Goal: Check status

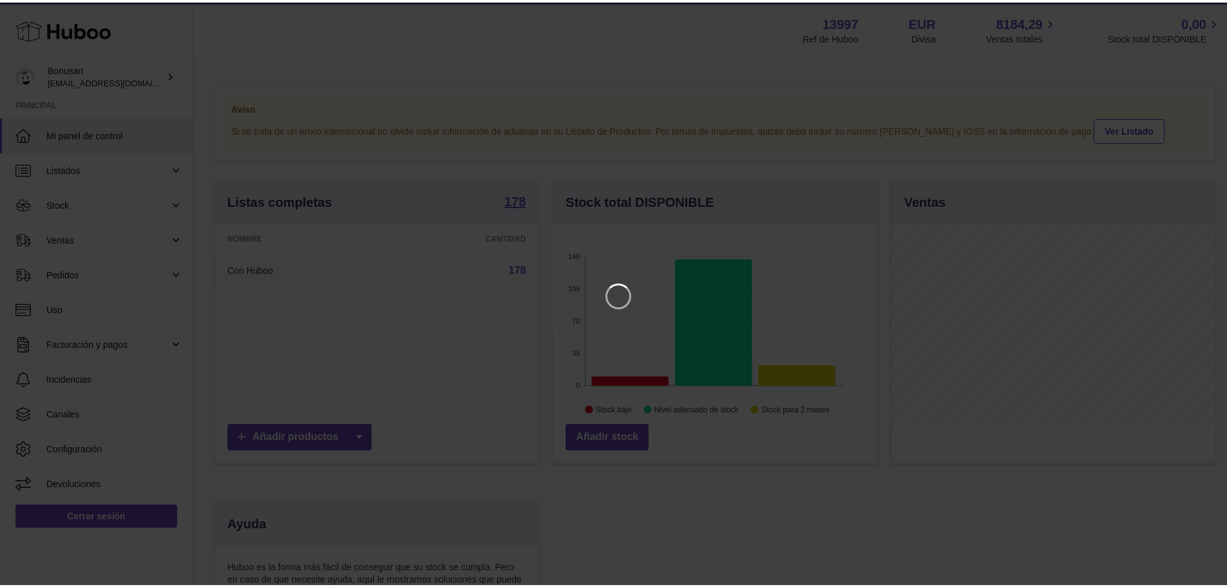
scroll to position [201, 325]
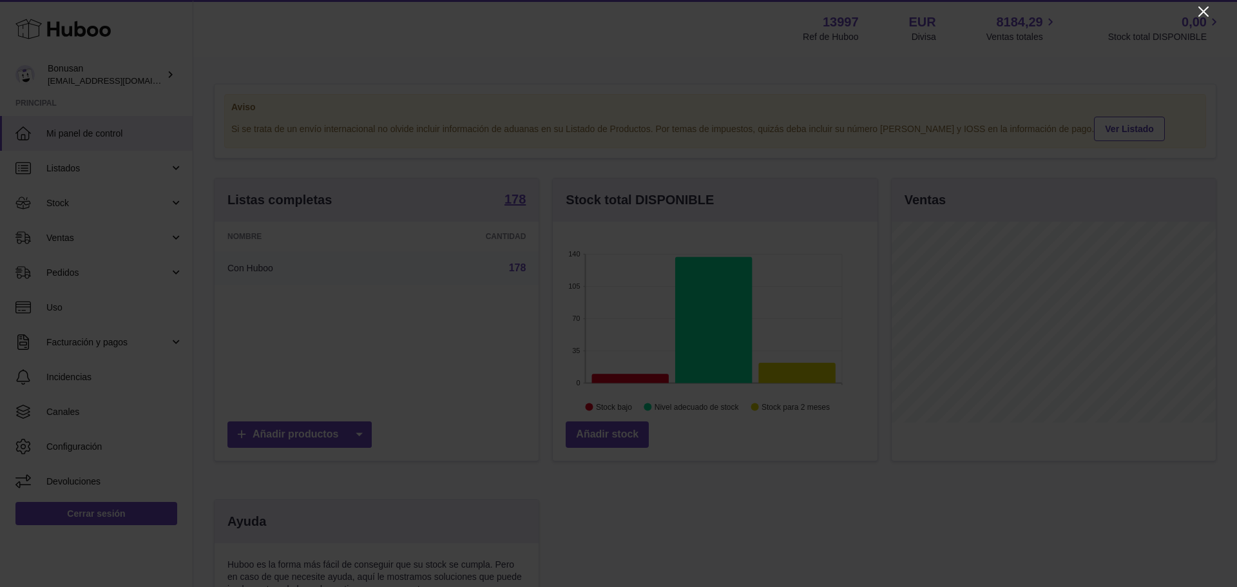
click at [1207, 11] on icon "Close" at bounding box center [1203, 11] width 15 height 15
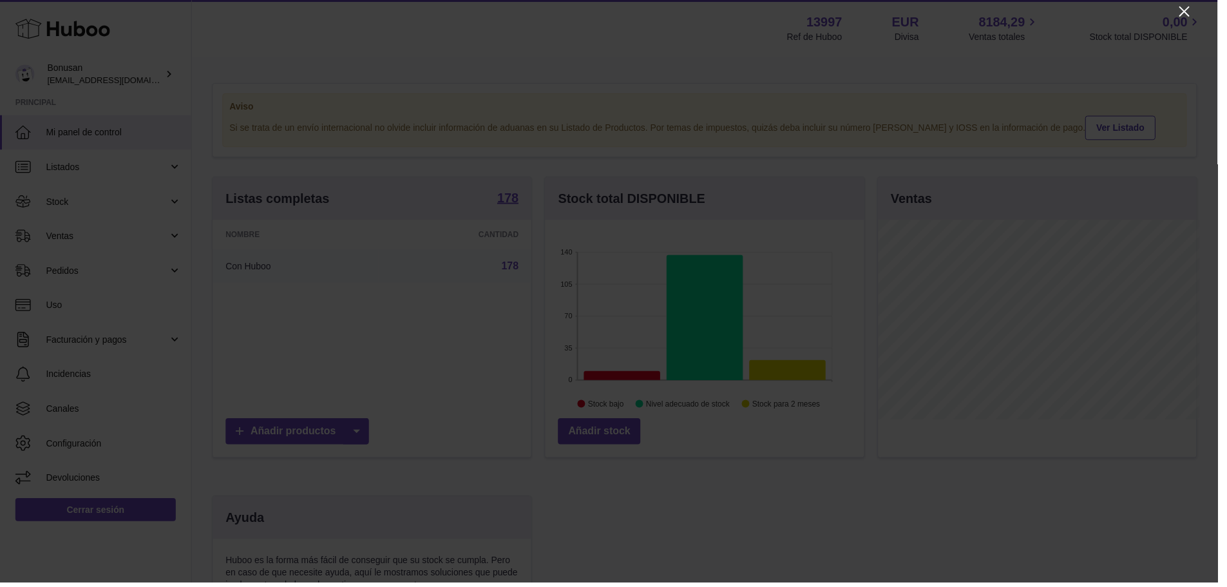
scroll to position [644010, 643890]
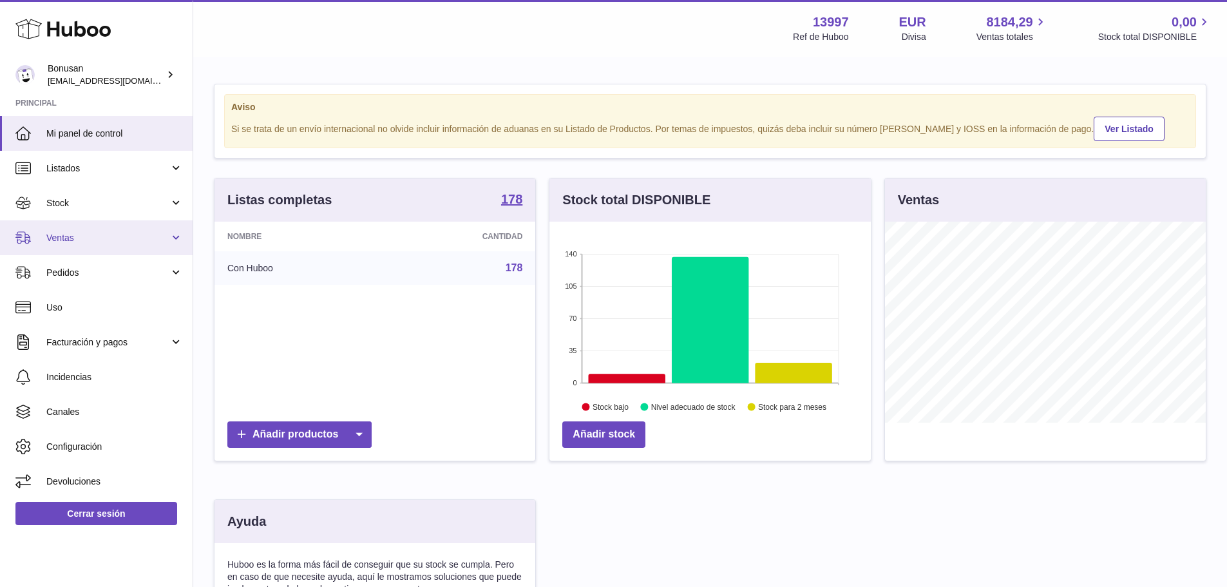
click at [83, 245] on link "Ventas" at bounding box center [96, 237] width 193 height 35
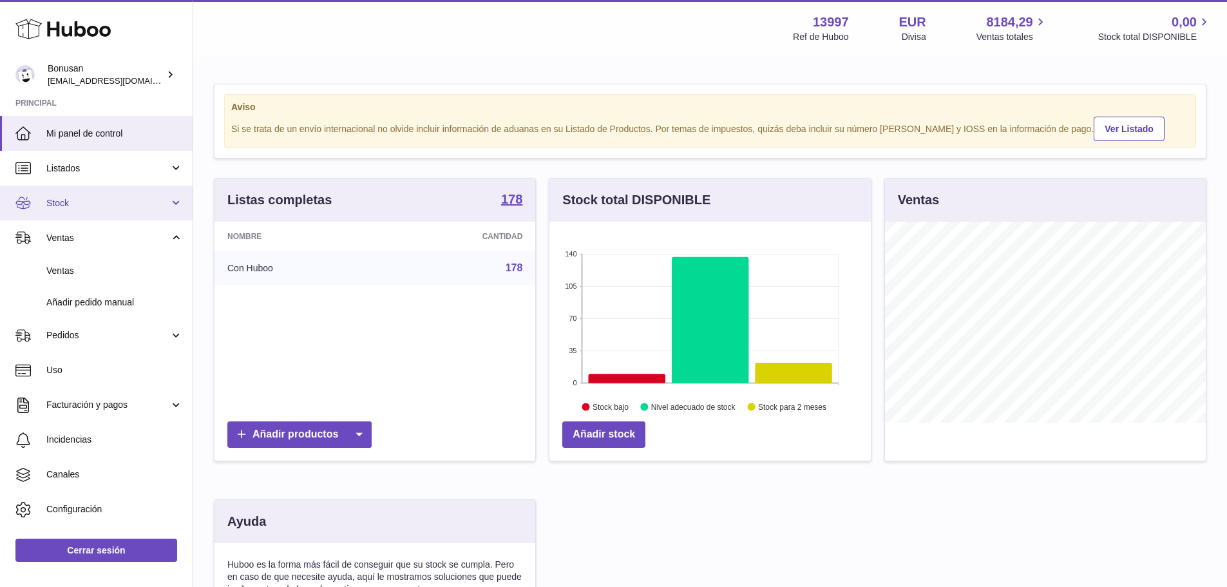
click at [73, 200] on span "Stock" at bounding box center [107, 203] width 123 height 12
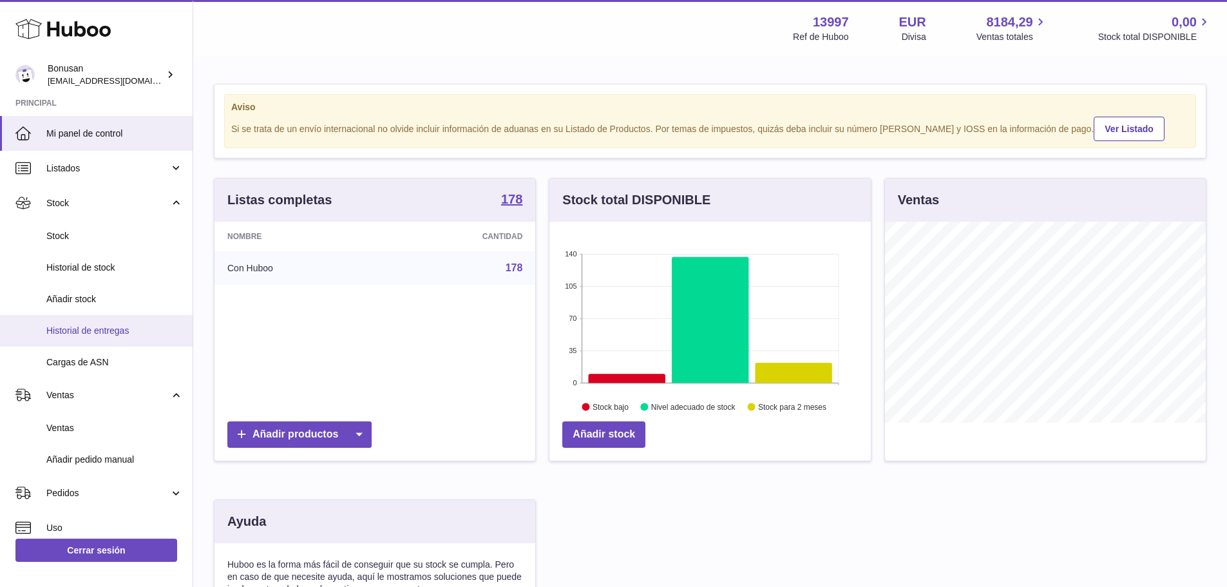
click at [94, 332] on span "Historial de entregas" at bounding box center [114, 331] width 137 height 12
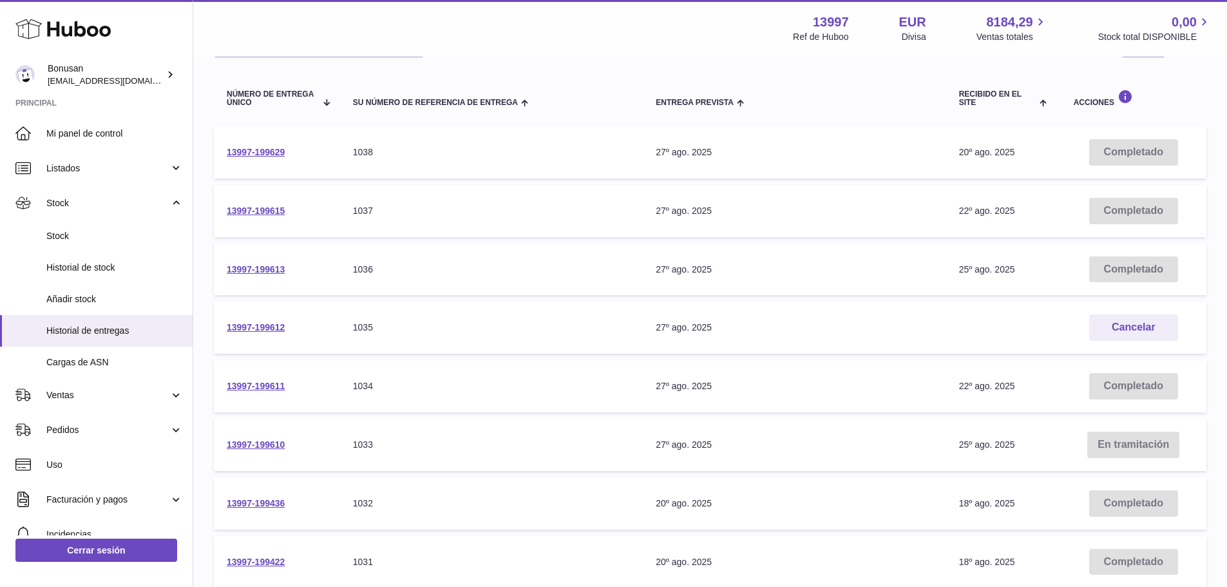
scroll to position [258, 0]
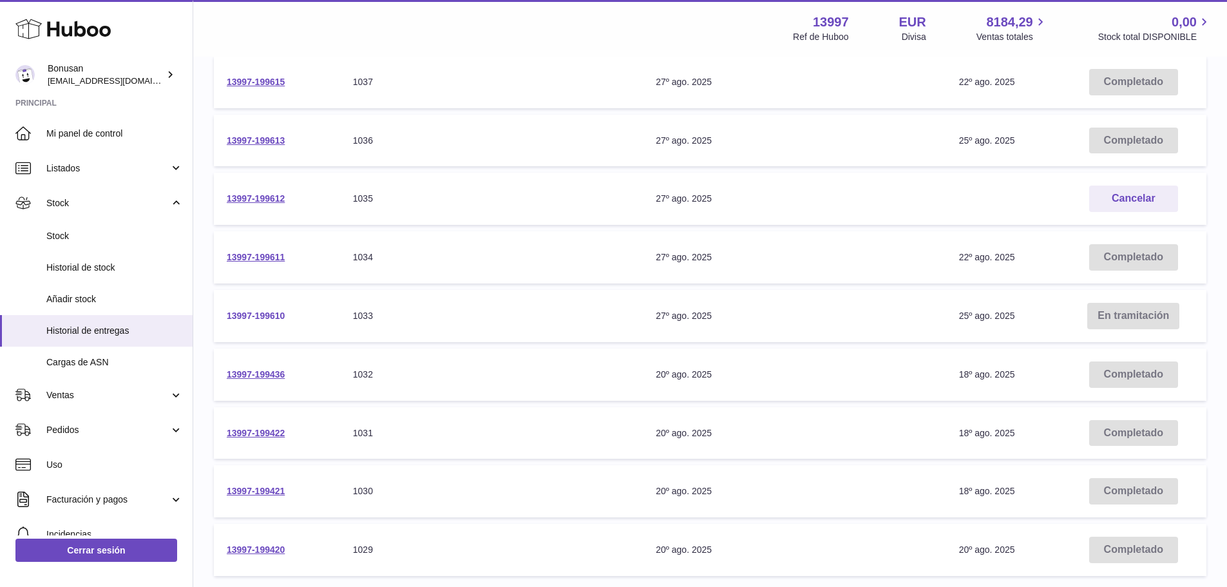
click at [258, 319] on link "13997-199610" at bounding box center [256, 316] width 58 height 10
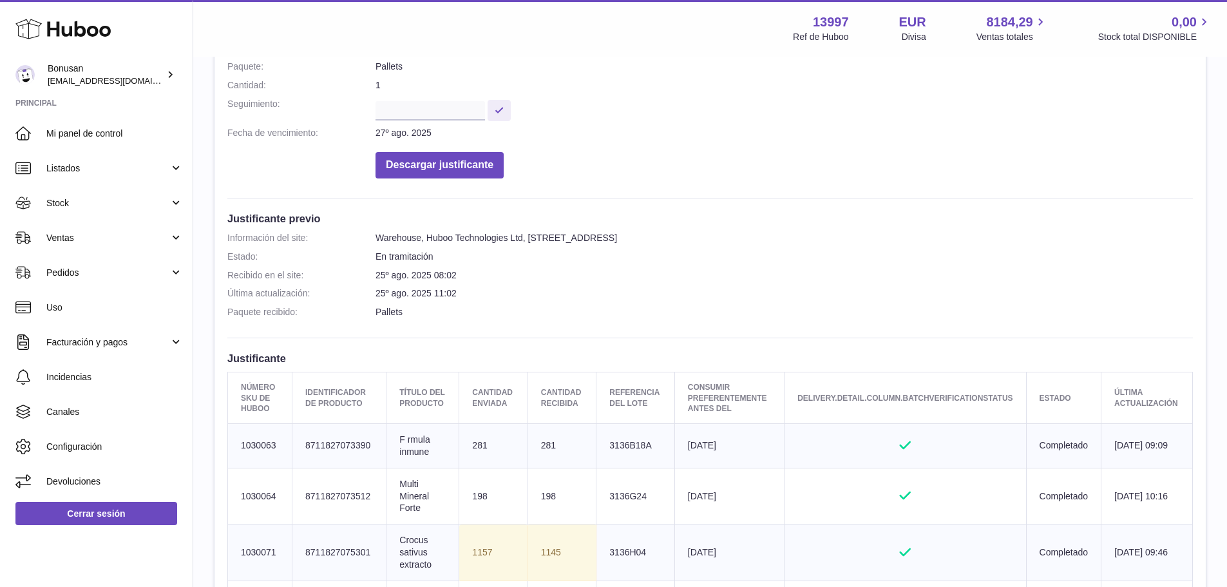
scroll to position [64, 0]
